Goal: Task Accomplishment & Management: Manage account settings

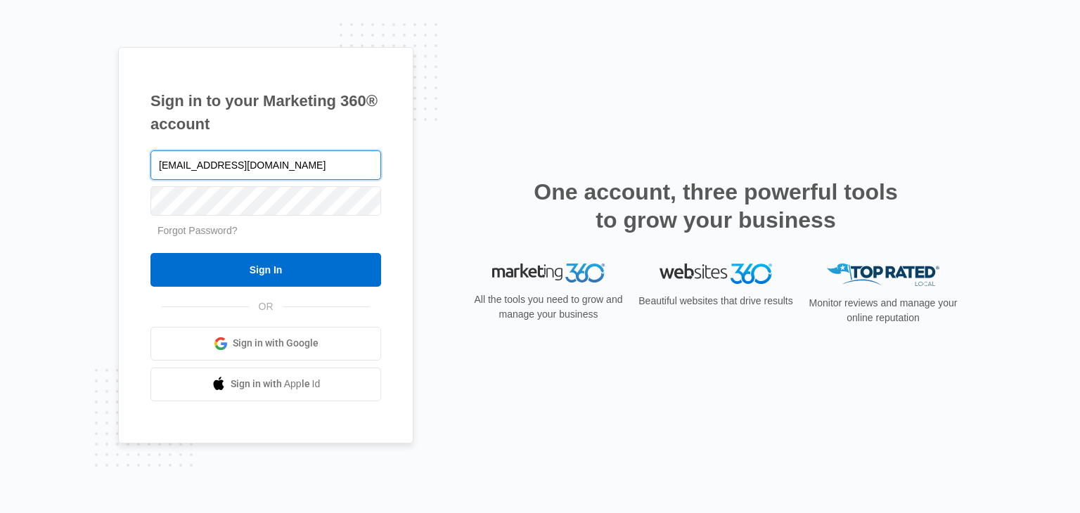
type input "[EMAIL_ADDRESS][DOMAIN_NAME]"
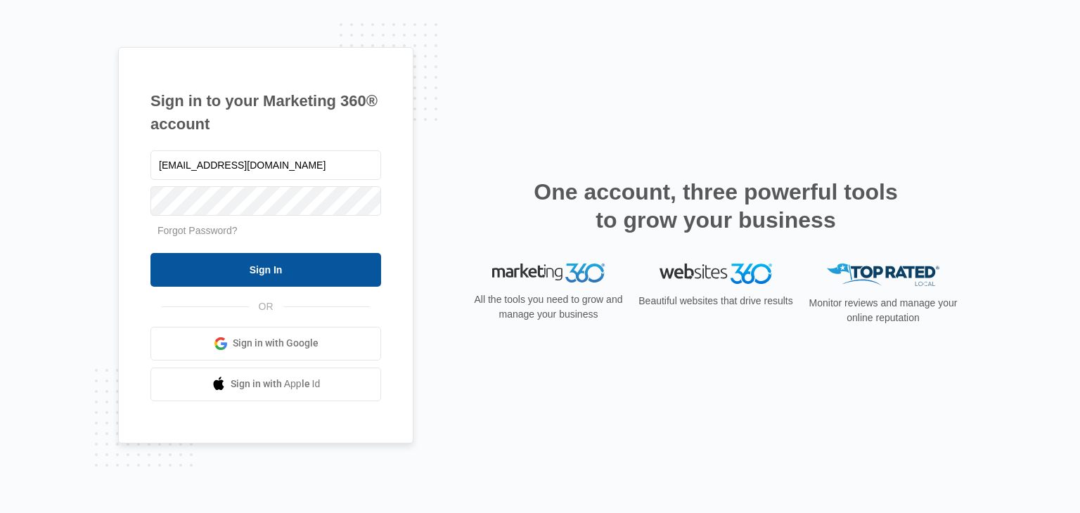
click at [278, 272] on input "Sign In" at bounding box center [265, 270] width 231 height 34
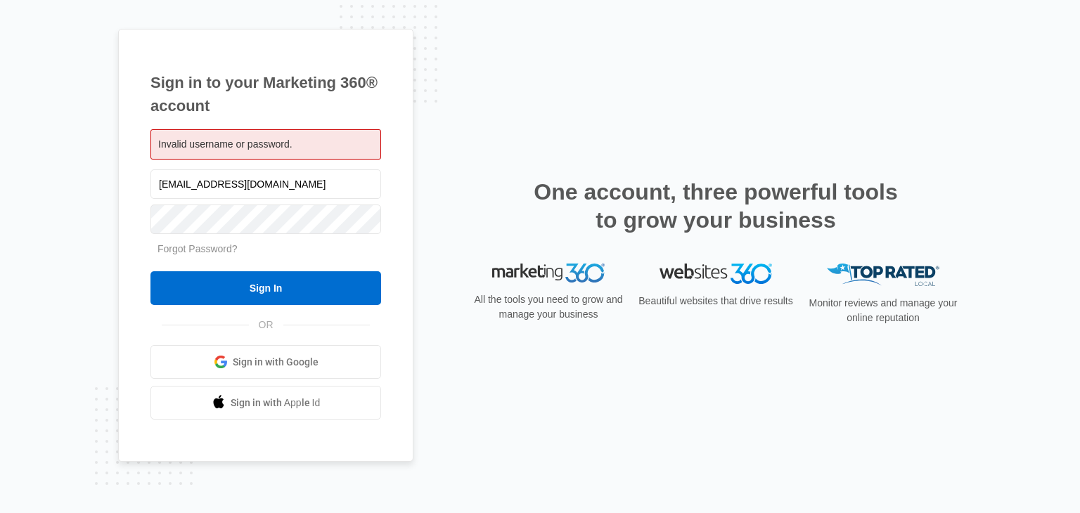
click at [375, 219] on span at bounding box center [373, 218] width 11 height 11
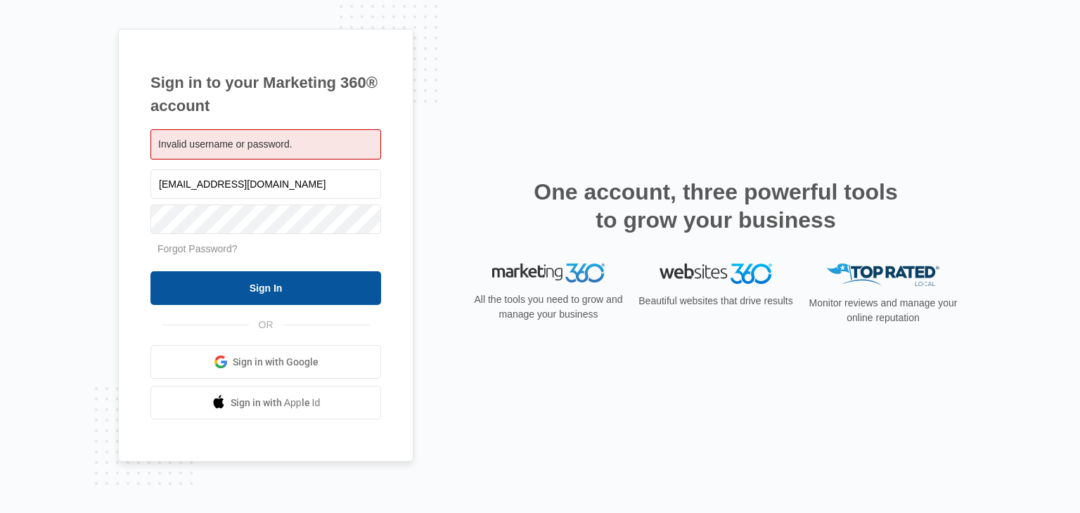
click at [295, 283] on input "Sign In" at bounding box center [265, 288] width 231 height 34
click at [231, 290] on input "Sign In" at bounding box center [265, 288] width 231 height 34
